Goal: Task Accomplishment & Management: Manage account settings

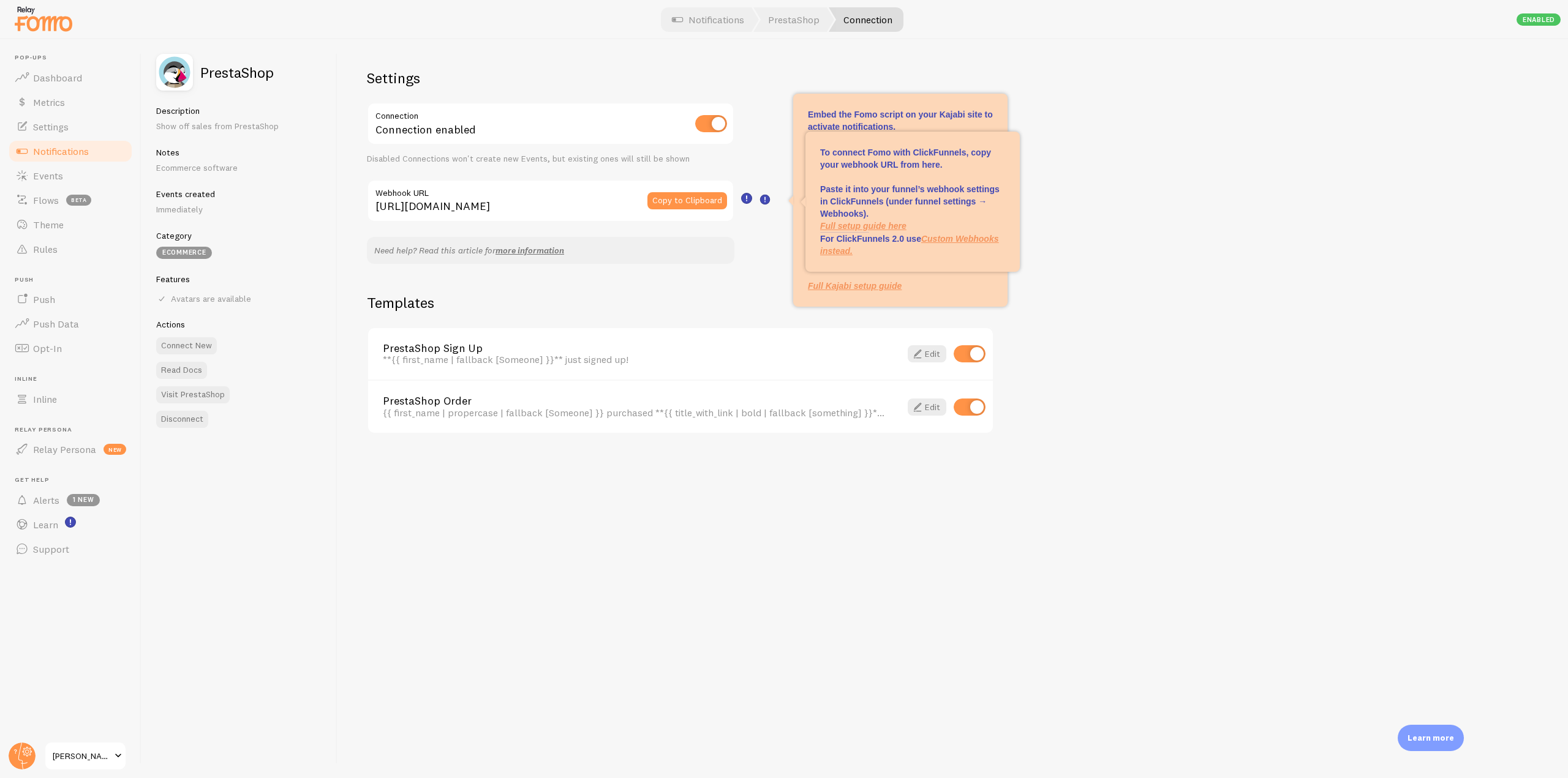
click at [522, 23] on div at bounding box center [784, 20] width 1568 height 39
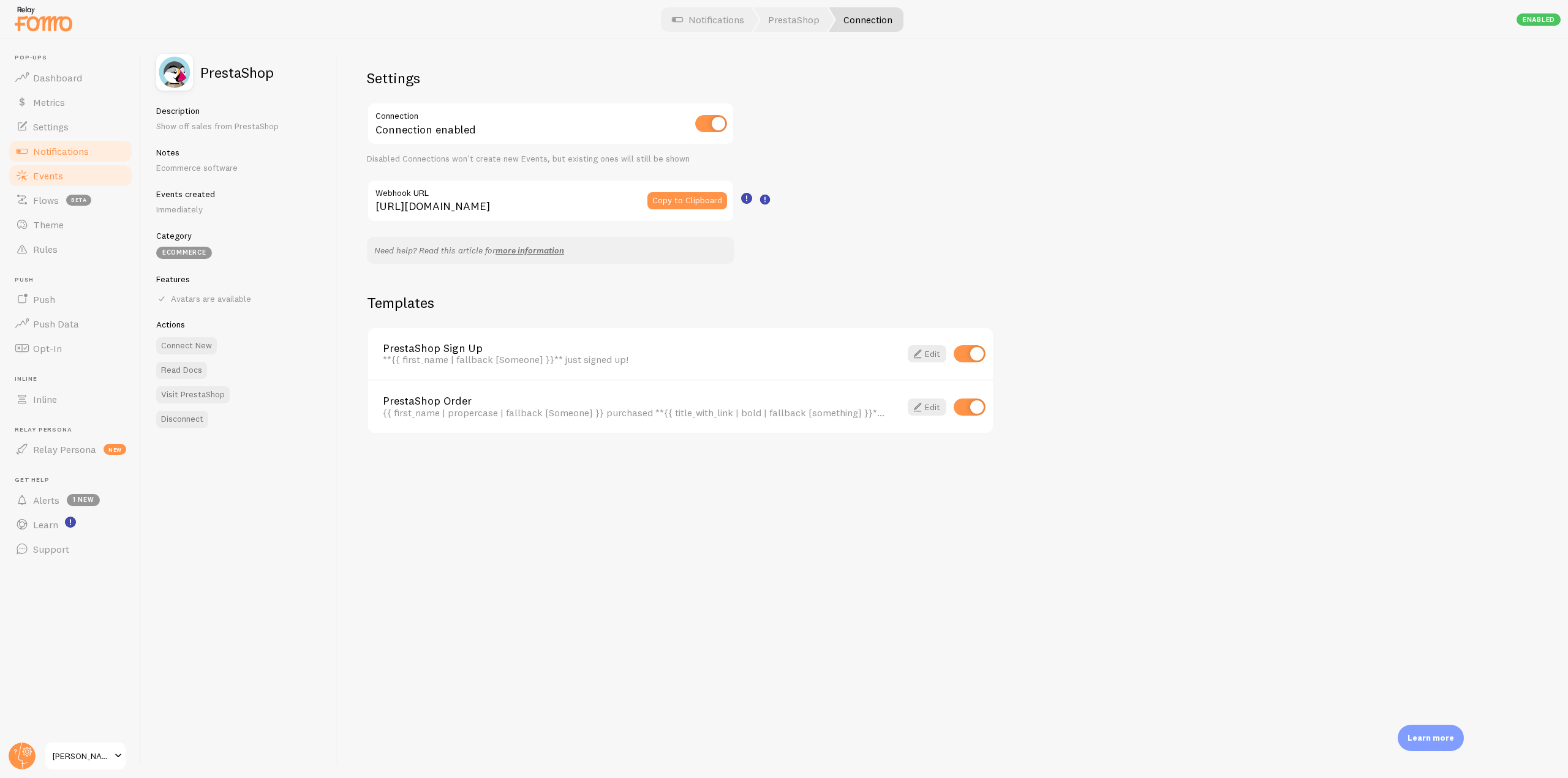
click at [39, 181] on span "Events" at bounding box center [48, 176] width 30 height 12
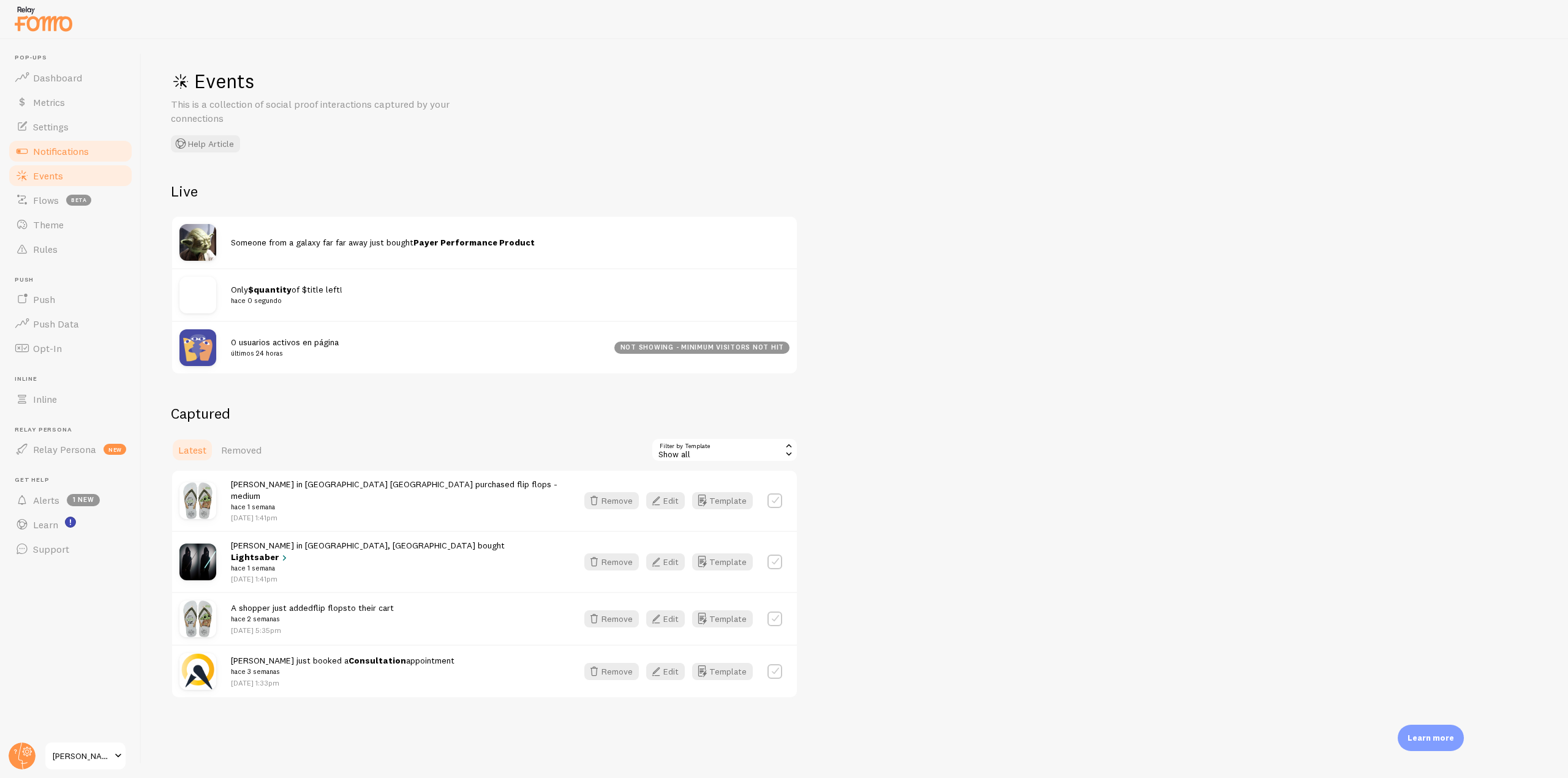
click at [91, 144] on link "Notifications" at bounding box center [70, 151] width 126 height 25
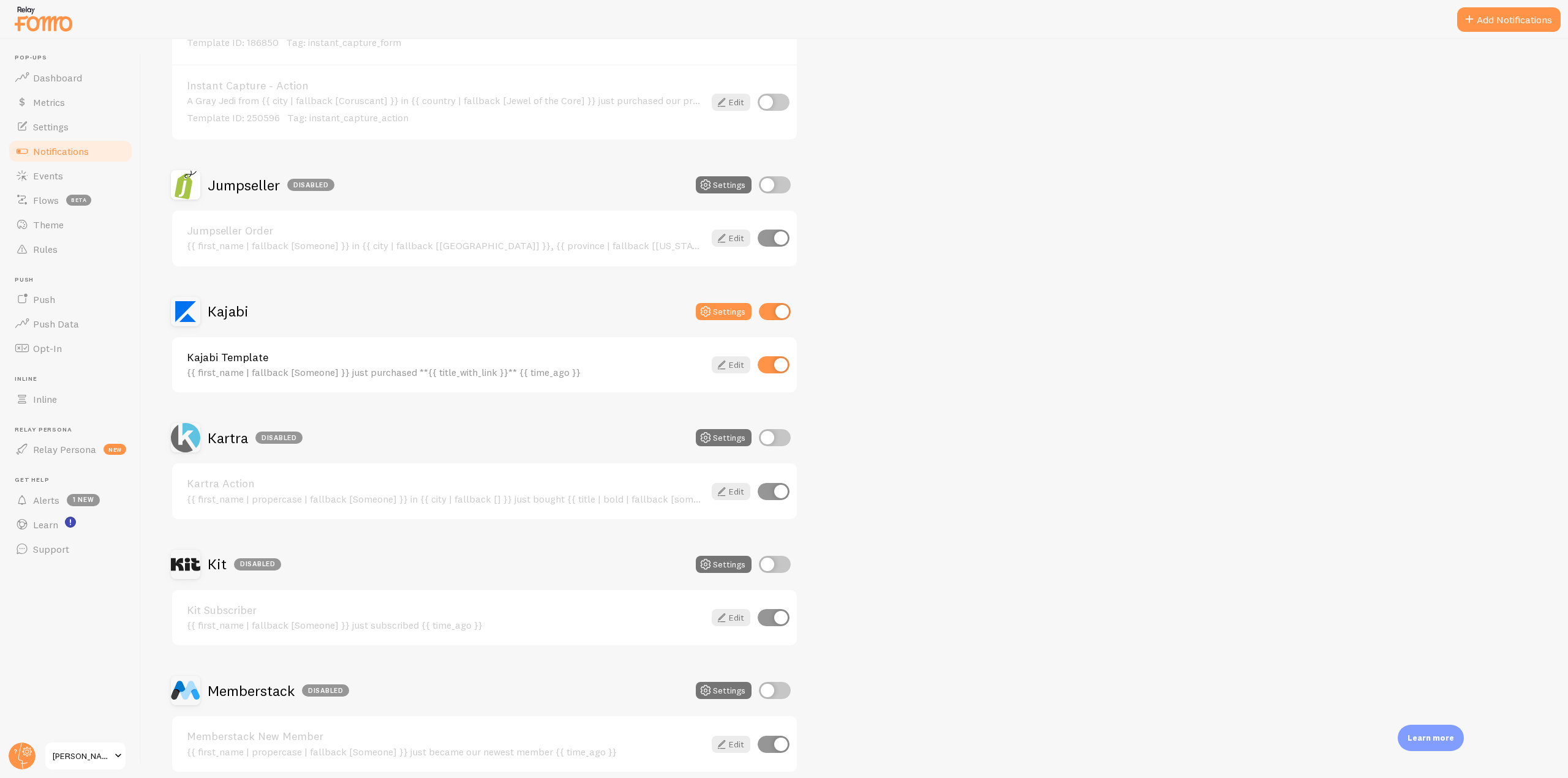
scroll to position [2020, 0]
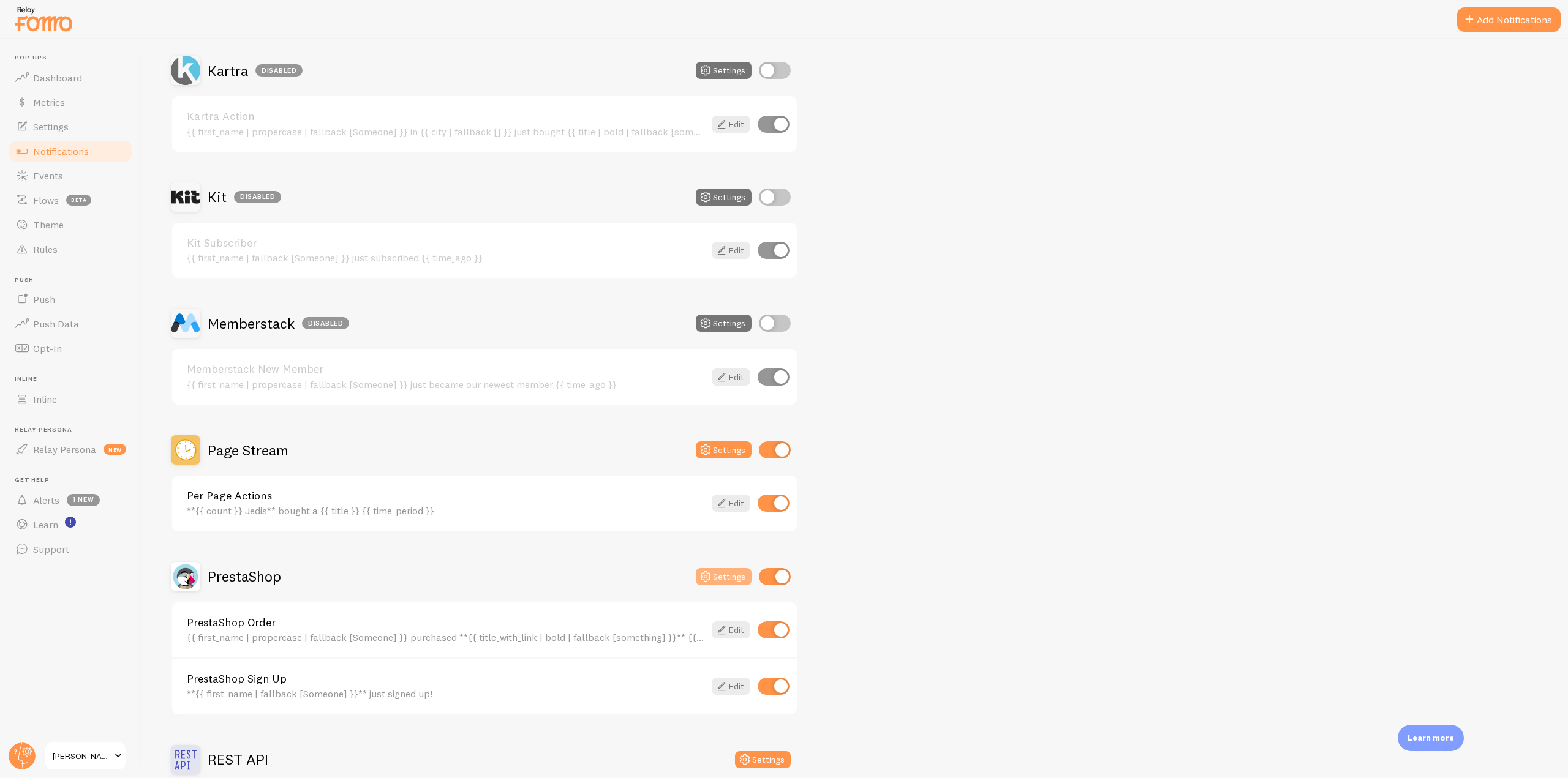
click at [719, 575] on button "Settings" at bounding box center [723, 577] width 56 height 17
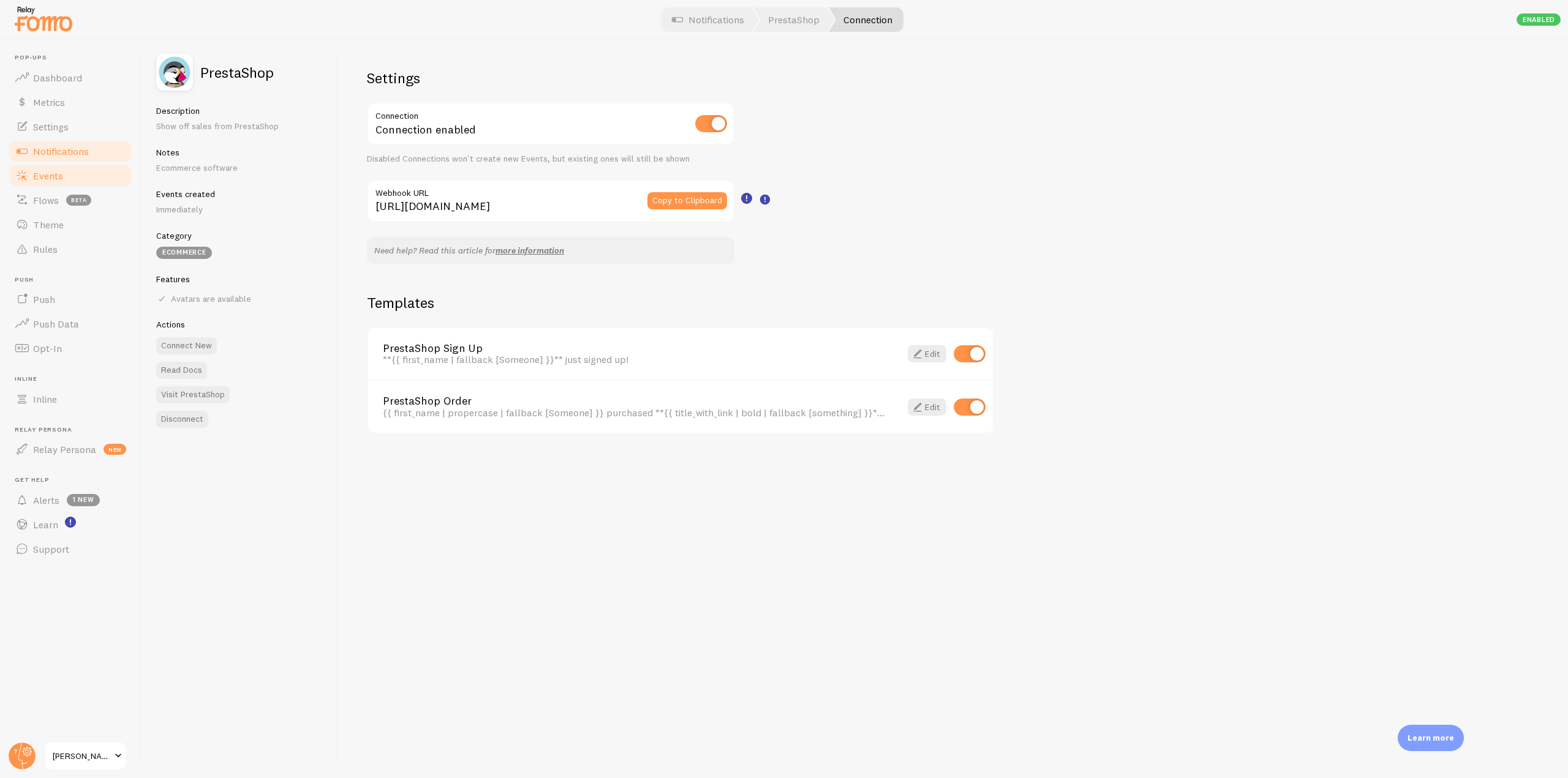
click at [62, 174] on span "Events" at bounding box center [48, 176] width 30 height 12
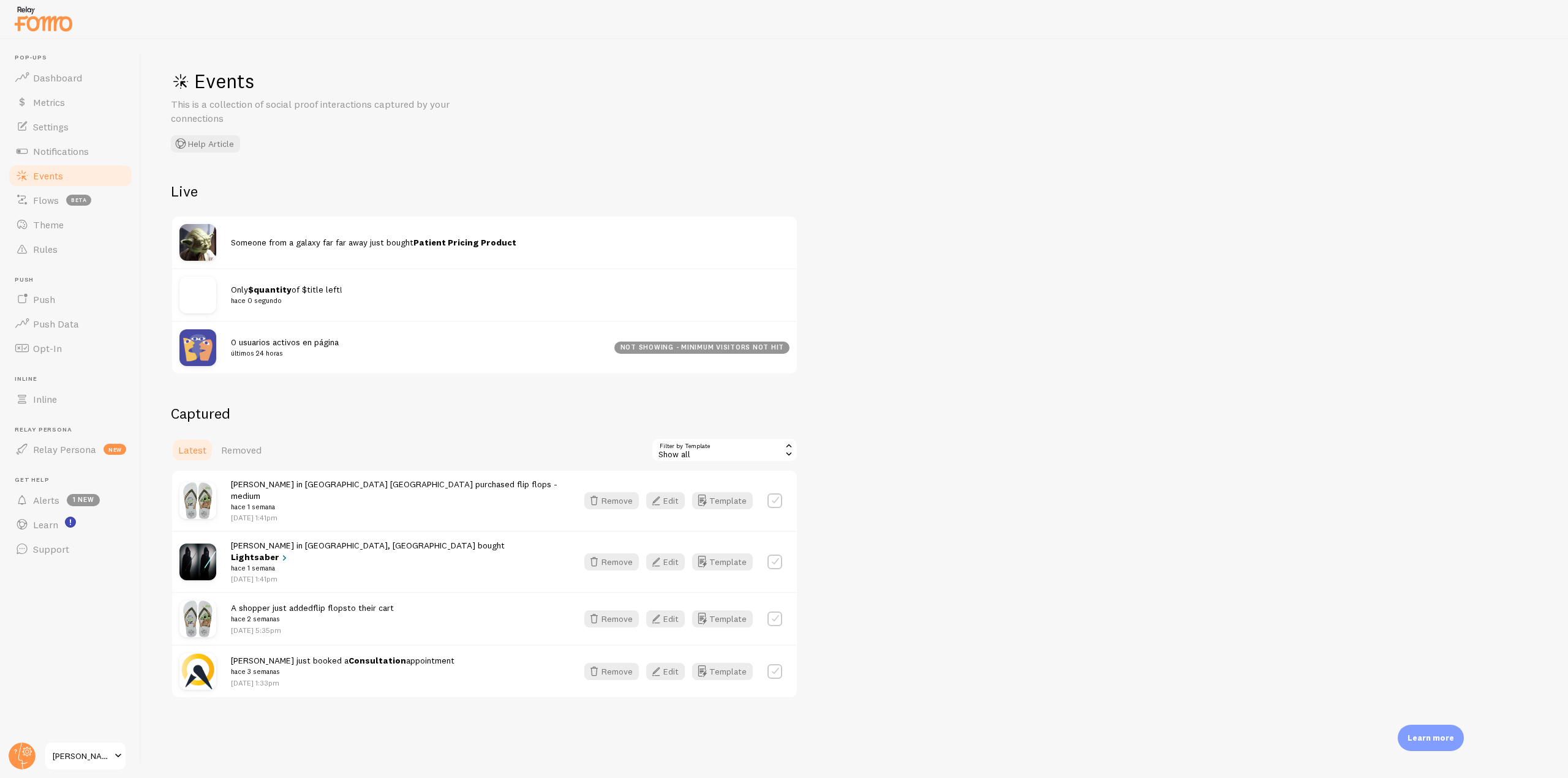
click at [755, 446] on div "Show all" at bounding box center [724, 450] width 147 height 25
click at [974, 315] on div "Events This is a collection of social proof interactions captured by your conne…" at bounding box center [854, 408] width 1426 height 739
click at [56, 137] on link "Settings" at bounding box center [70, 126] width 126 height 25
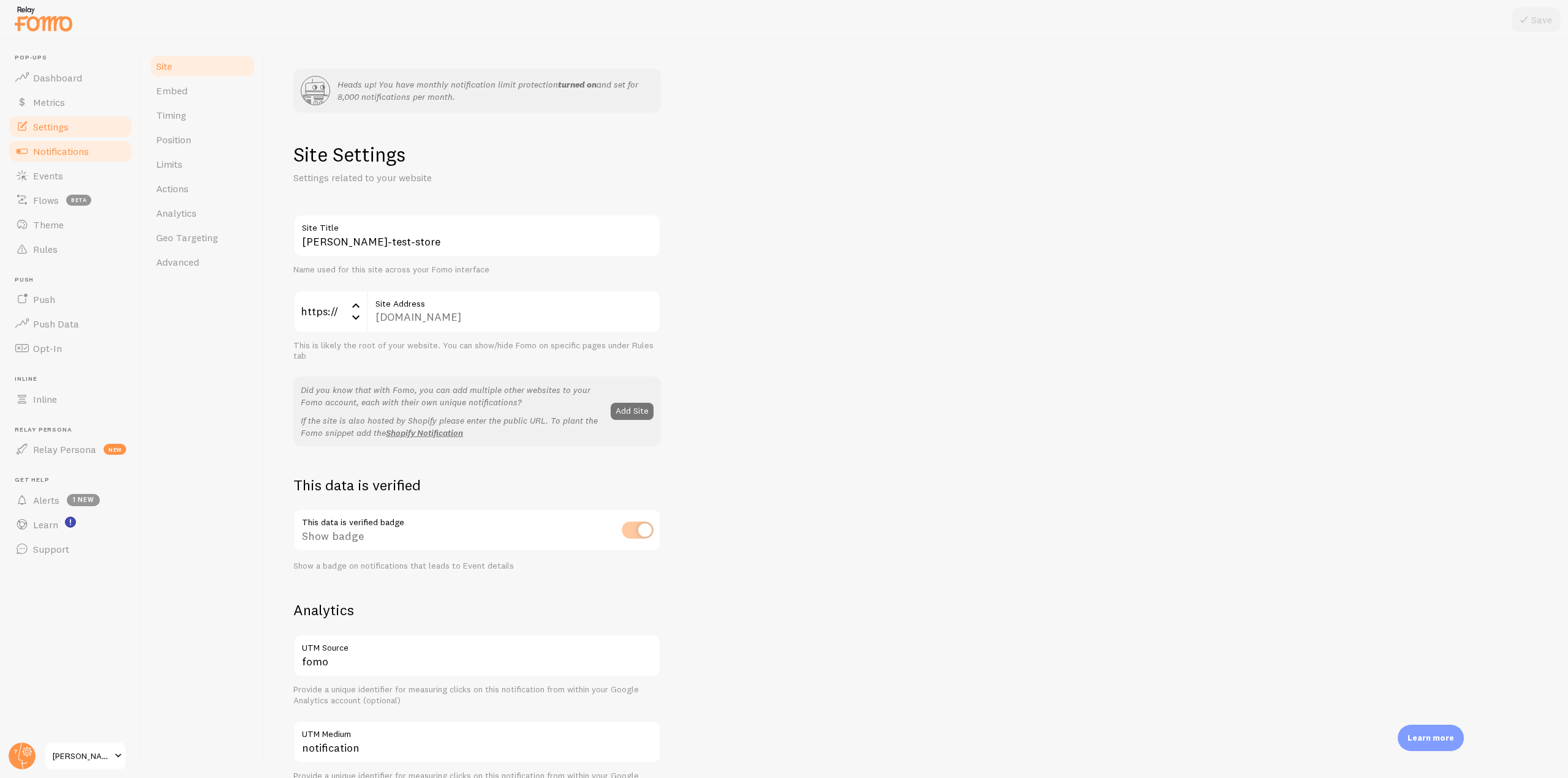
click at [73, 159] on link "Notifications" at bounding box center [70, 151] width 126 height 25
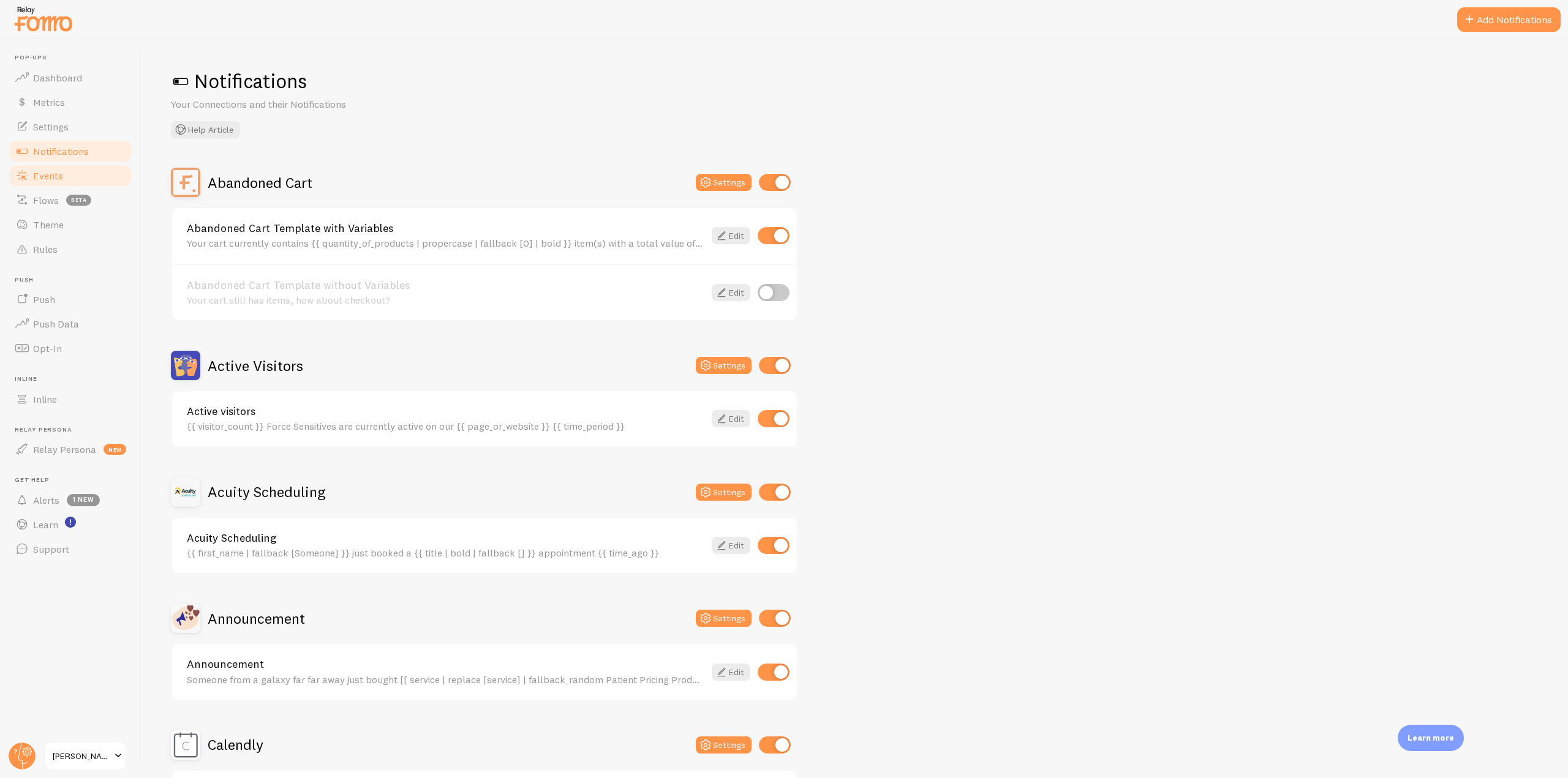
click at [41, 169] on span "Events" at bounding box center [48, 176] width 30 height 12
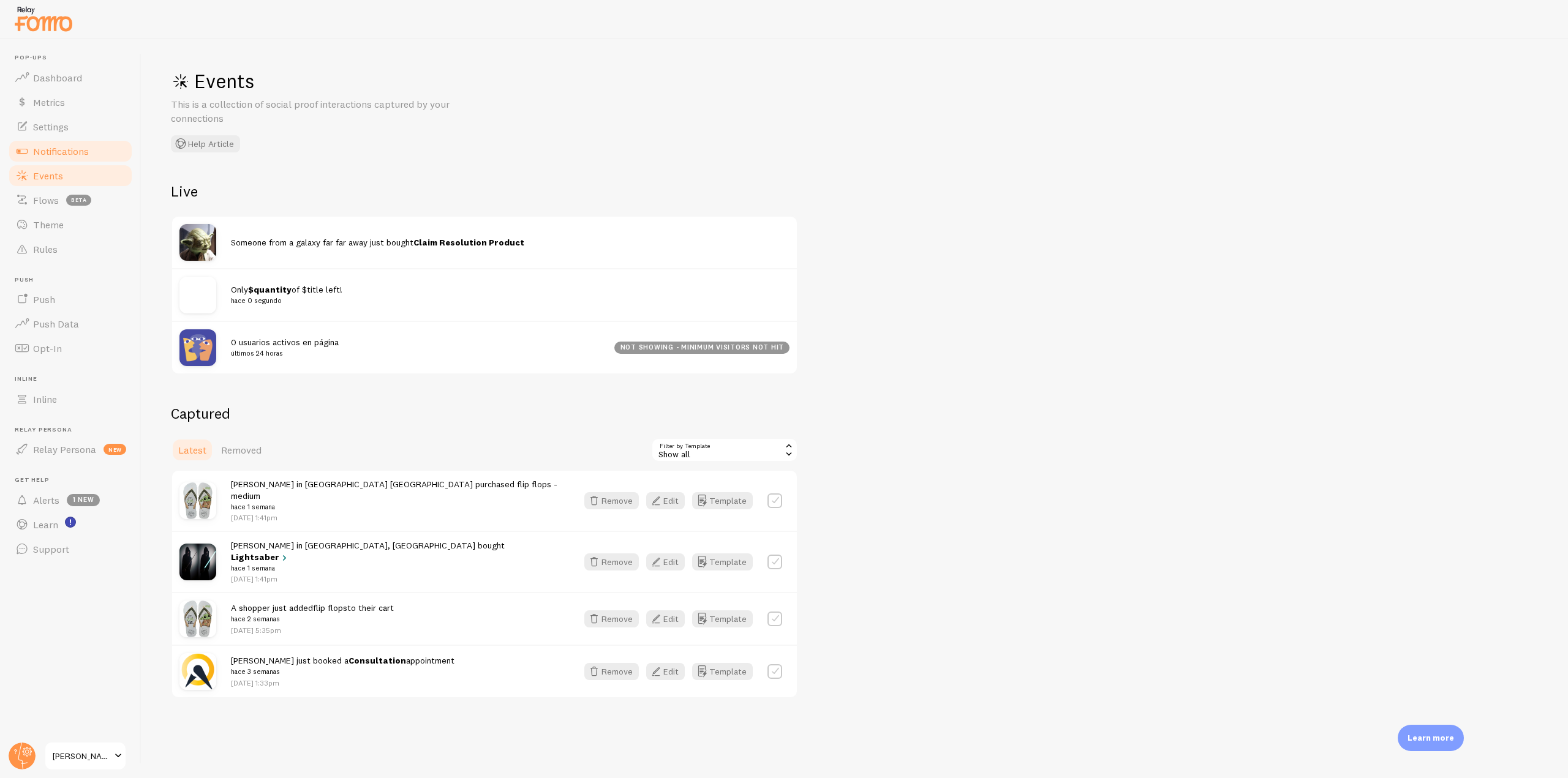
click at [85, 140] on link "Notifications" at bounding box center [70, 151] width 126 height 25
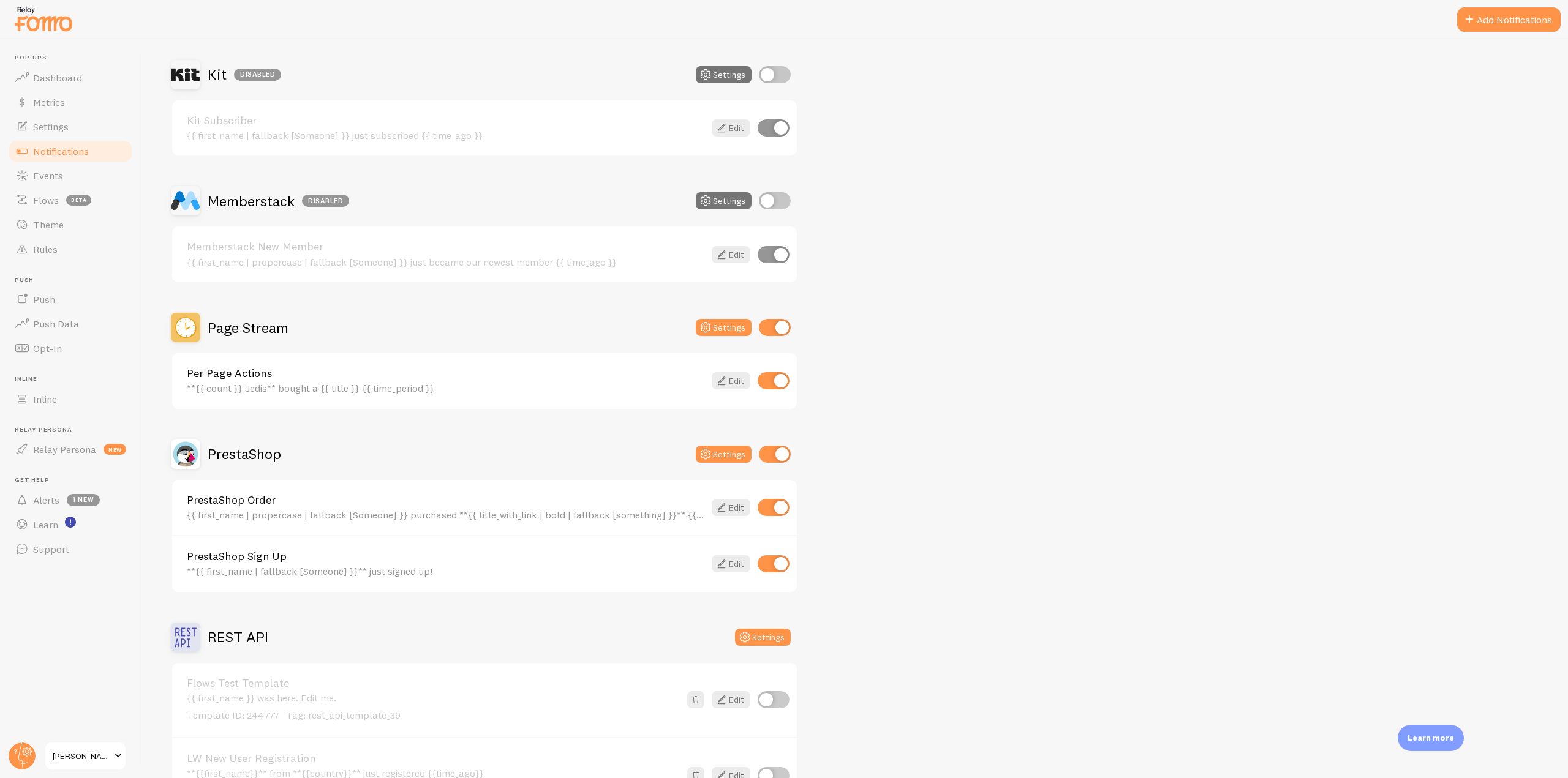
scroll to position [2387, 0]
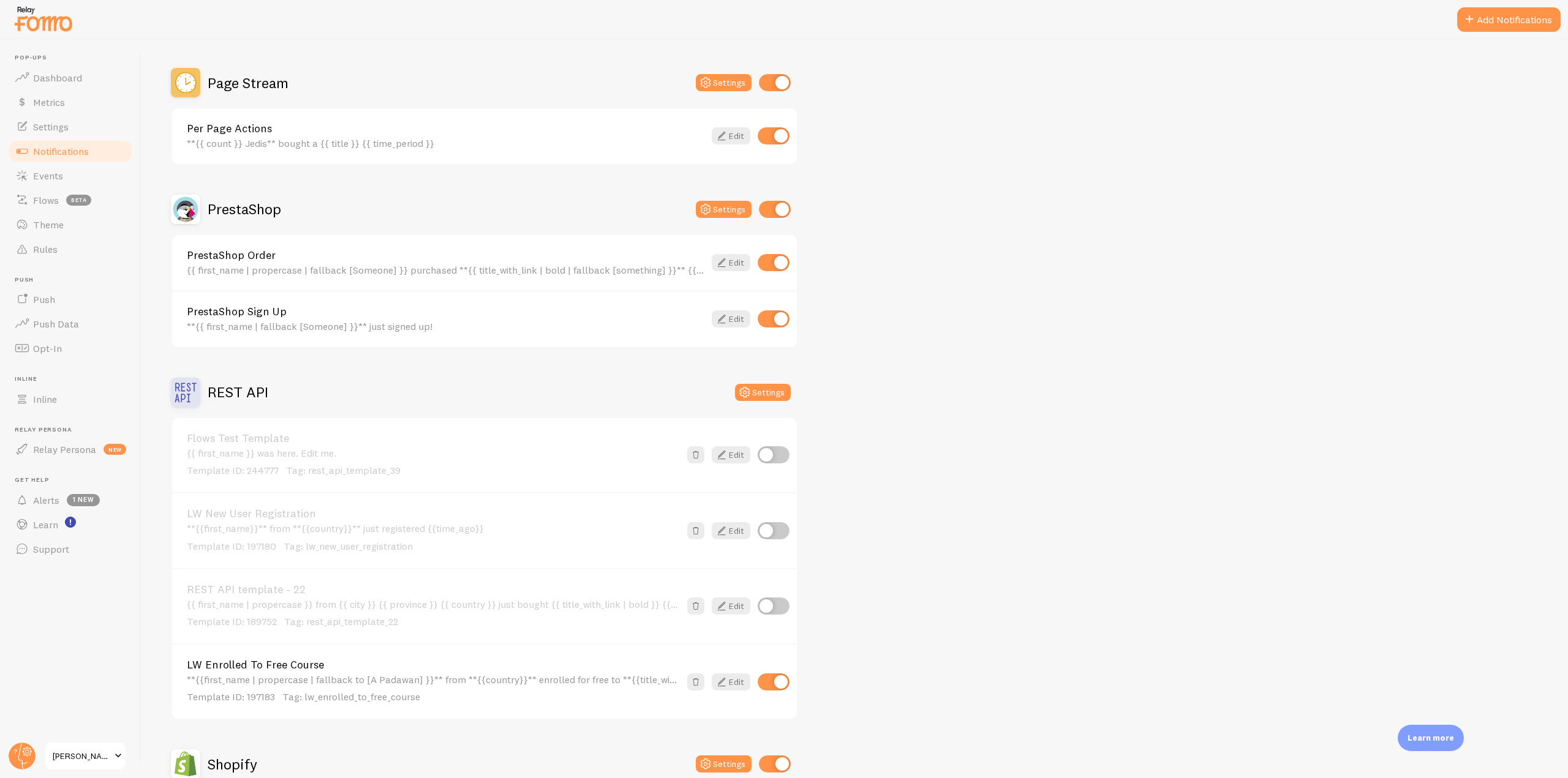
click at [240, 212] on h2 "PrestaShop" at bounding box center [245, 209] width 74 height 19
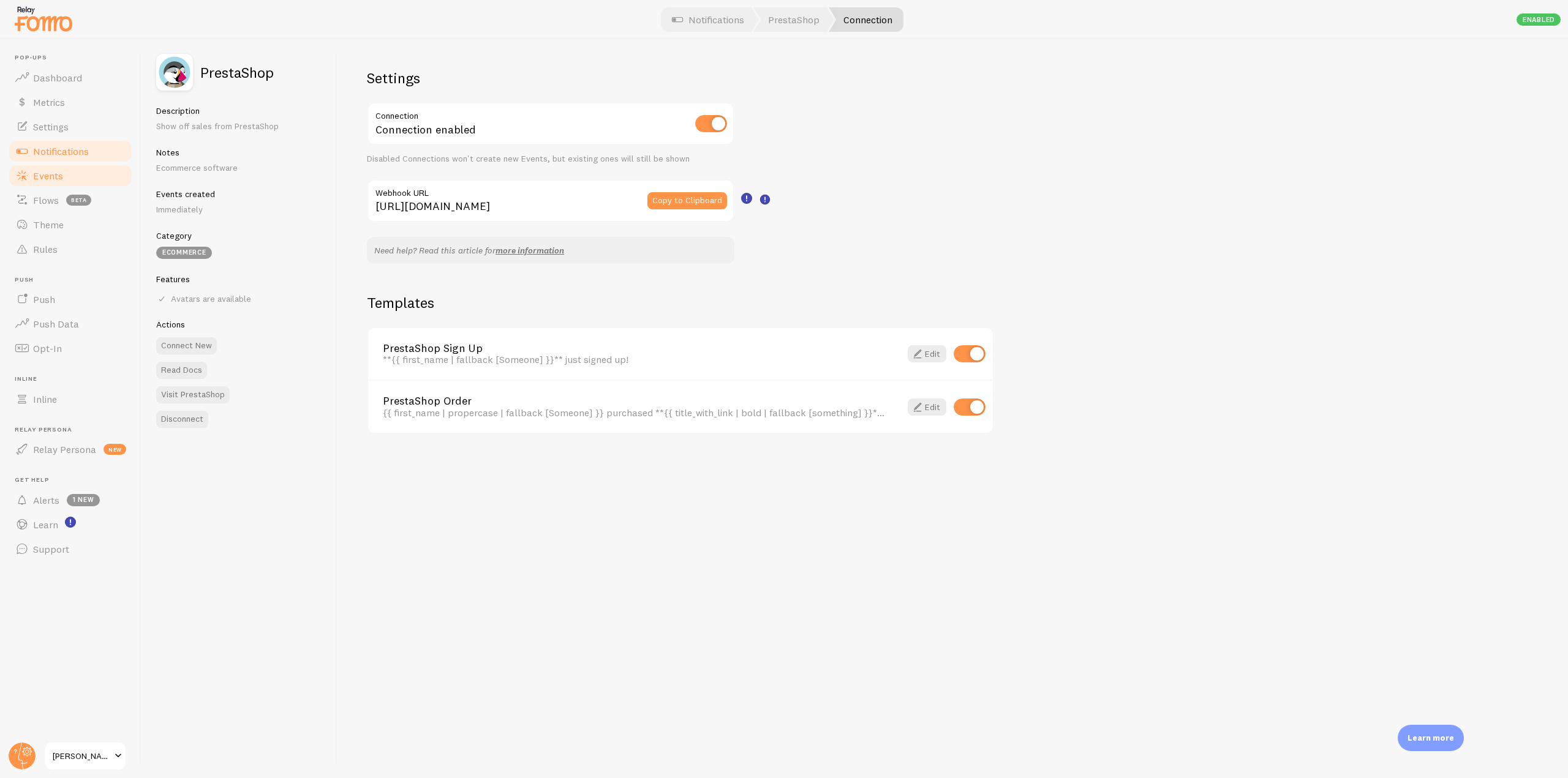
click at [57, 182] on link "Events" at bounding box center [70, 176] width 126 height 25
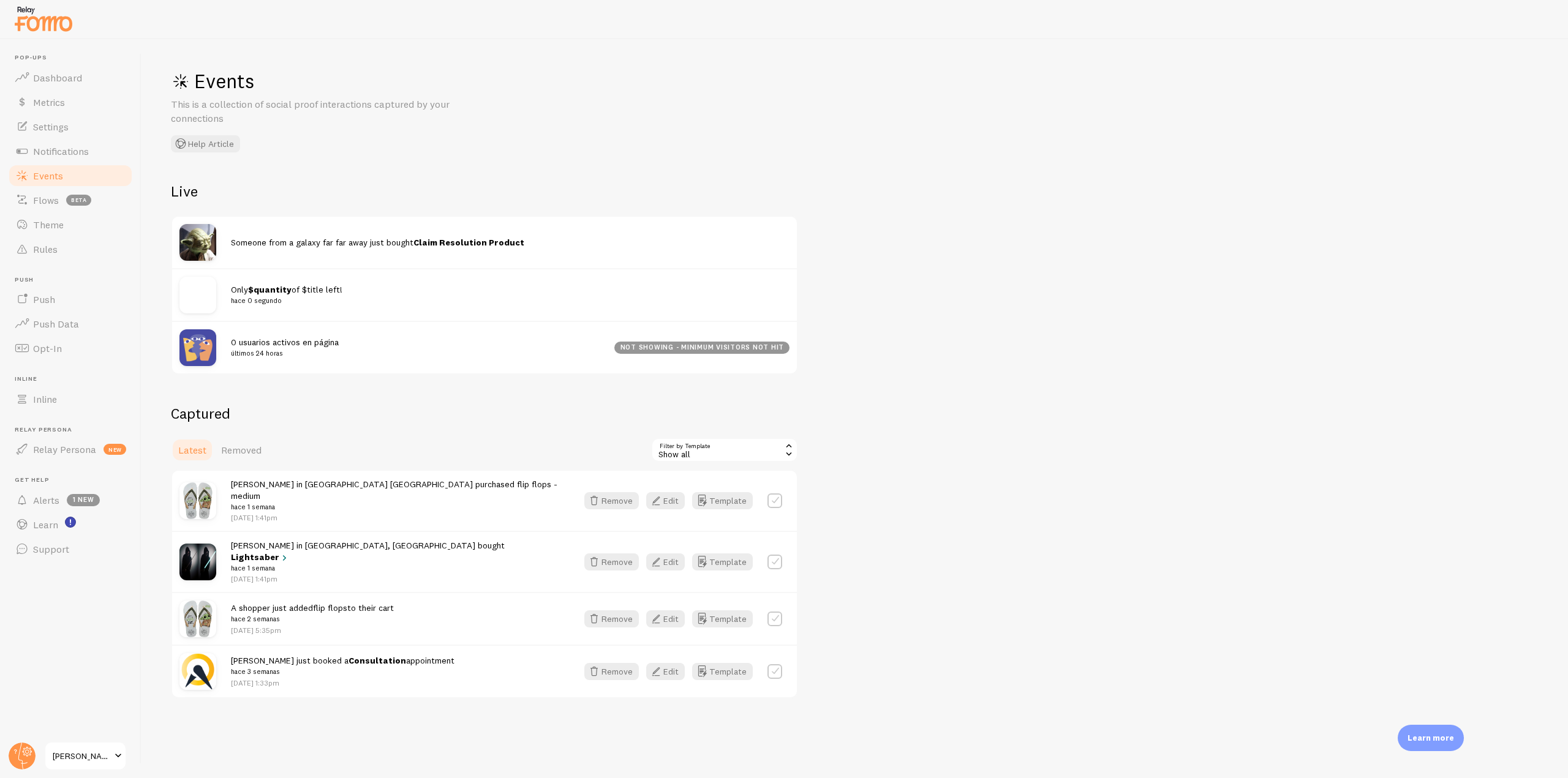
click at [738, 442] on div "Show all" at bounding box center [724, 450] width 147 height 25
click at [921, 322] on div "Events This is a collection of social proof interactions captured by your conne…" at bounding box center [854, 408] width 1426 height 739
click at [74, 124] on link "Settings" at bounding box center [70, 126] width 126 height 25
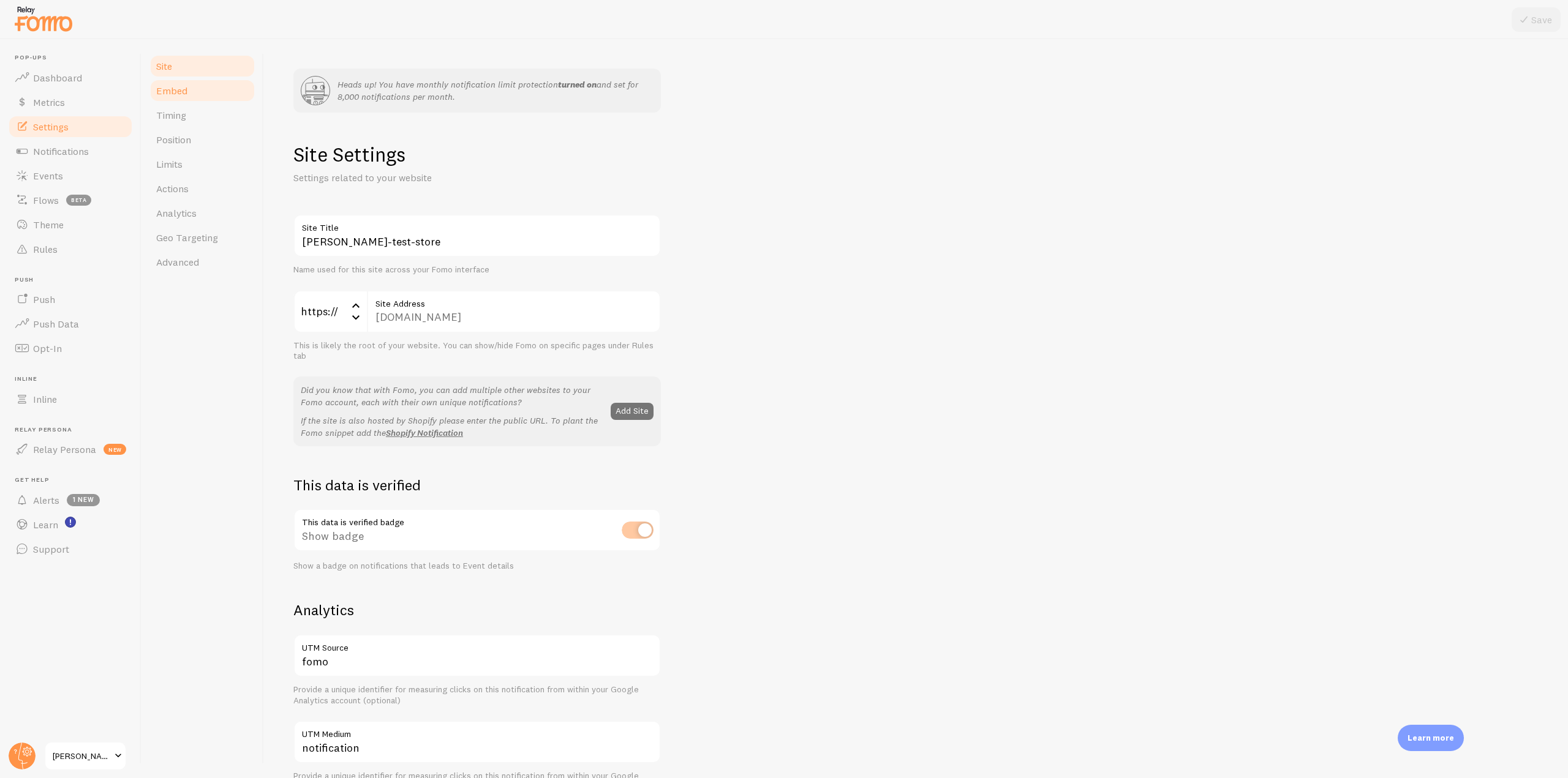
click at [206, 95] on link "Embed" at bounding box center [202, 91] width 107 height 25
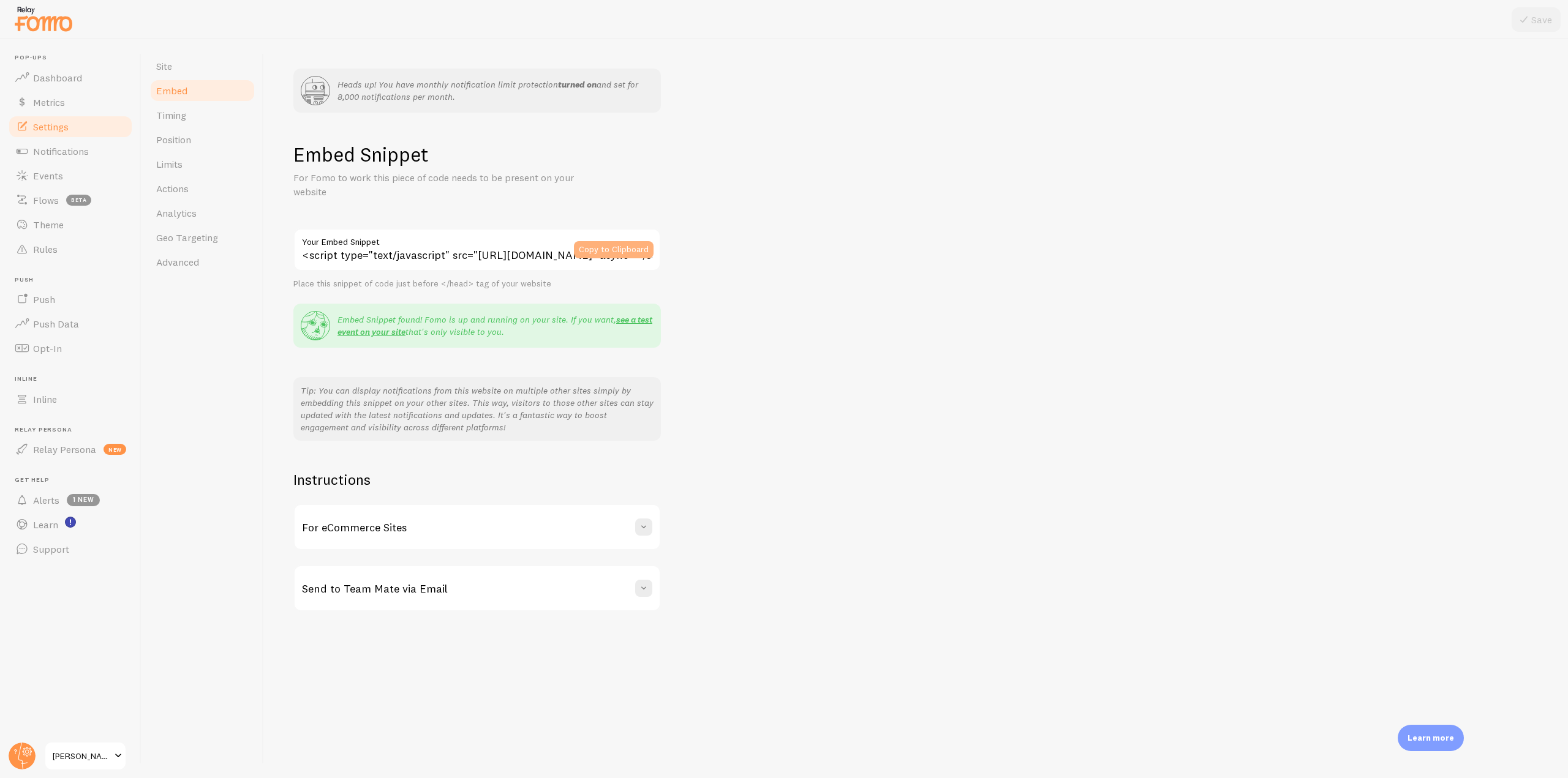
click at [596, 254] on button "Copy to Clipboard" at bounding box center [614, 250] width 80 height 17
click at [76, 179] on link "Events" at bounding box center [70, 176] width 126 height 25
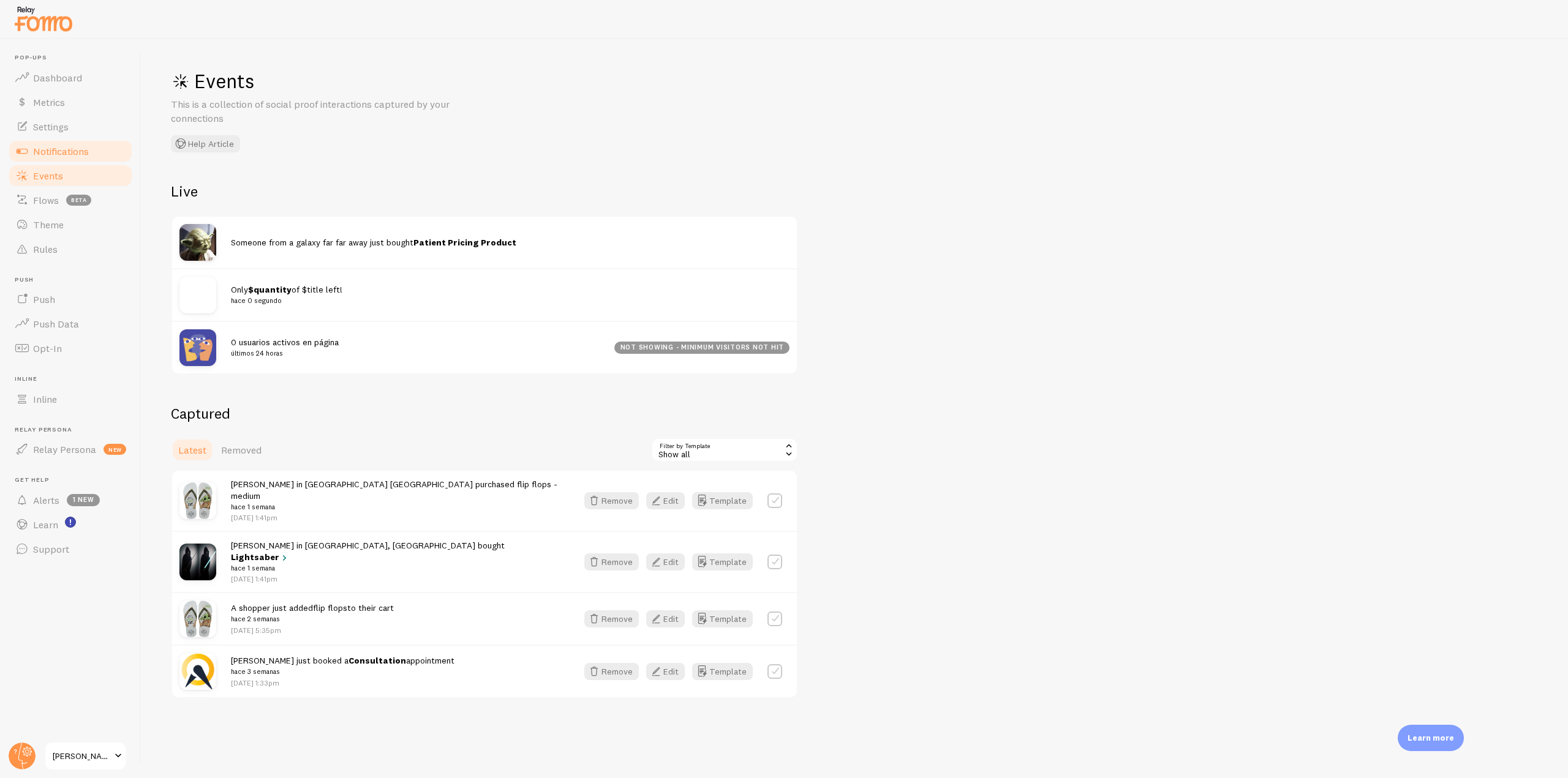
click at [92, 149] on link "Notifications" at bounding box center [70, 151] width 126 height 25
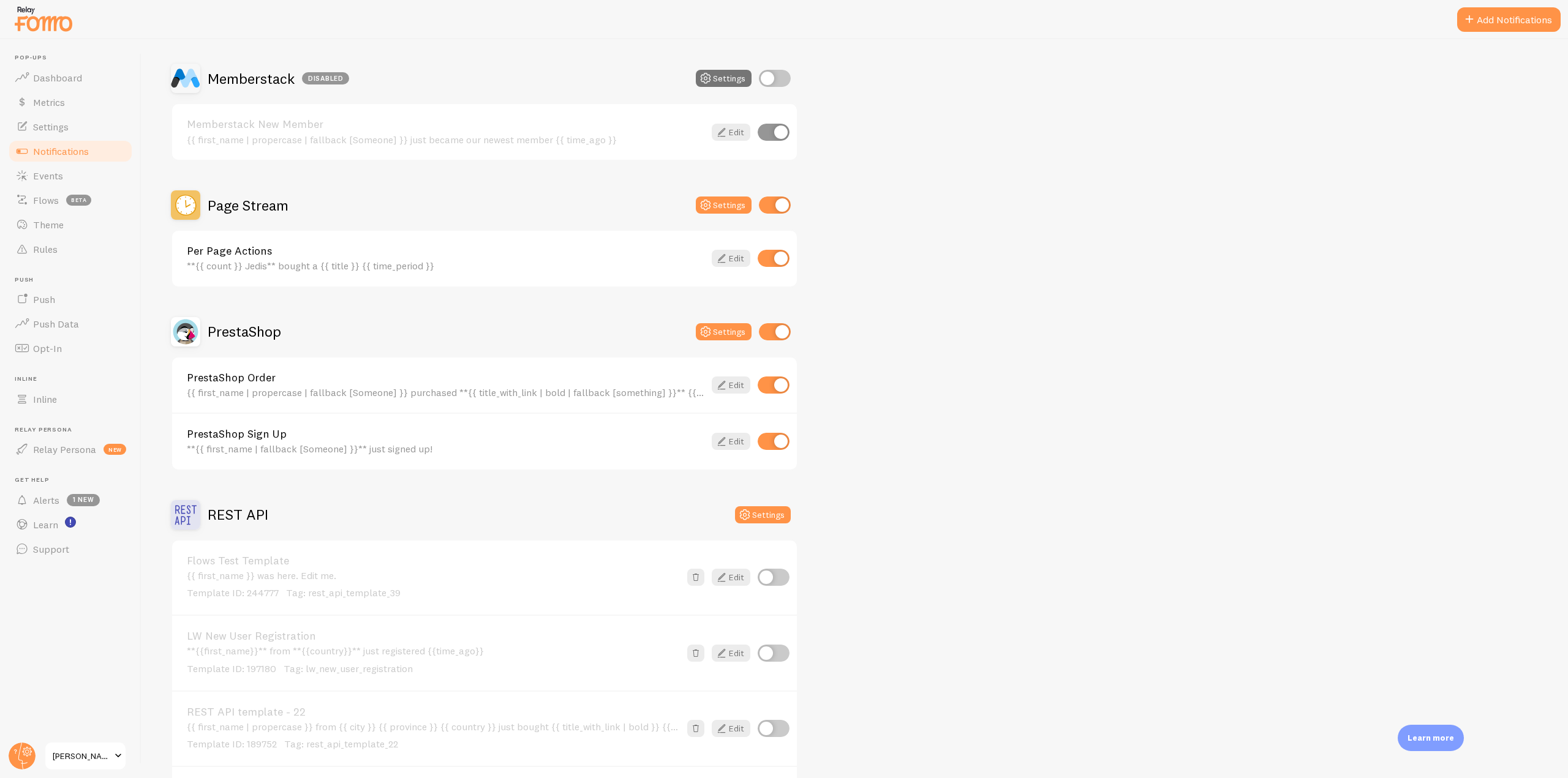
scroll to position [2325, 0]
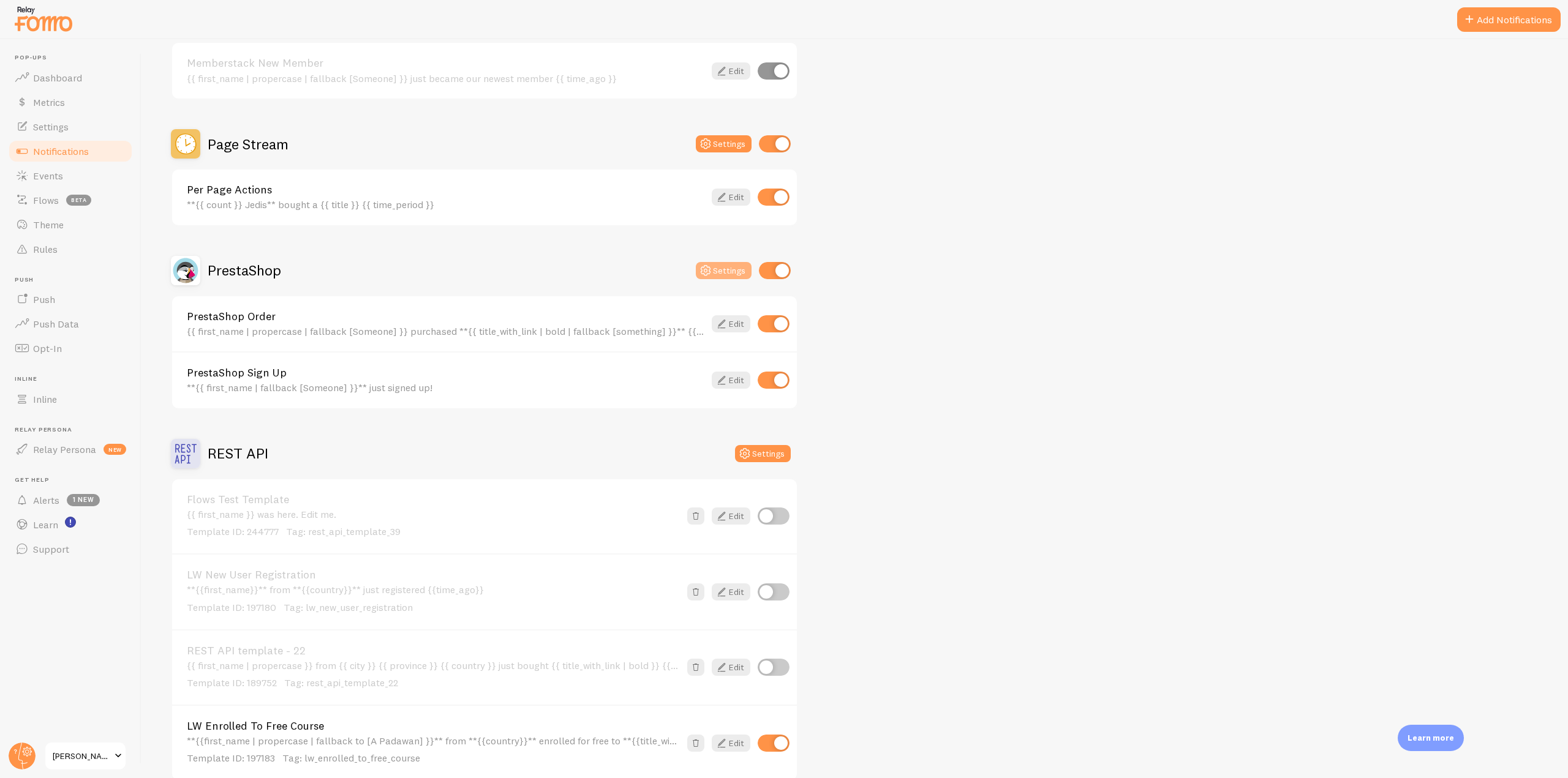
click at [724, 269] on button "Settings" at bounding box center [723, 271] width 56 height 17
